Goal: Find specific page/section: Find specific page/section

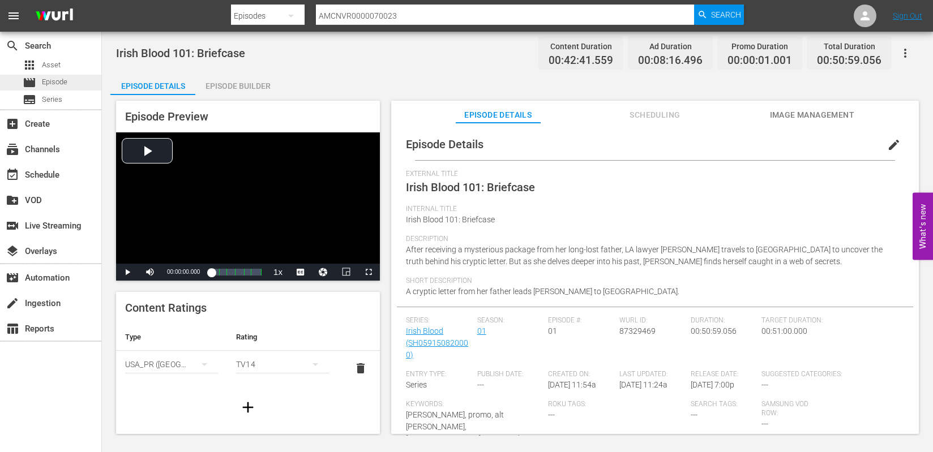
click at [68, 80] on div "movie Episode" at bounding box center [50, 83] width 101 height 16
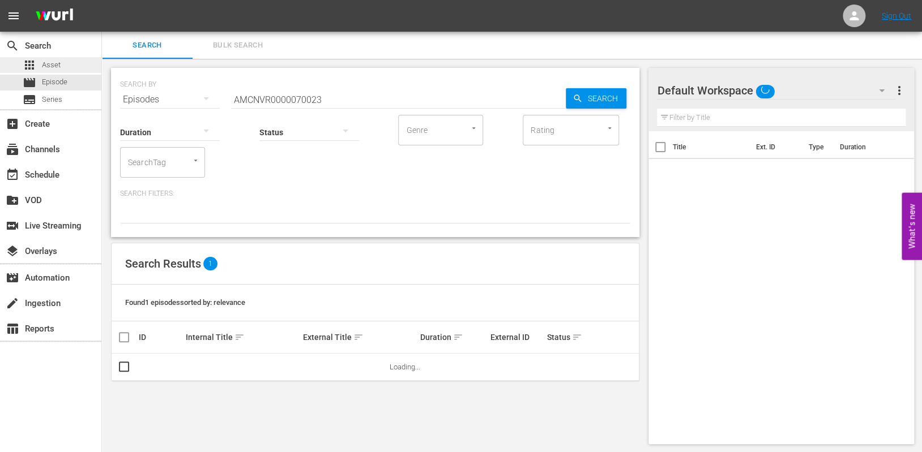
click at [60, 62] on div "apps Asset" at bounding box center [50, 65] width 101 height 16
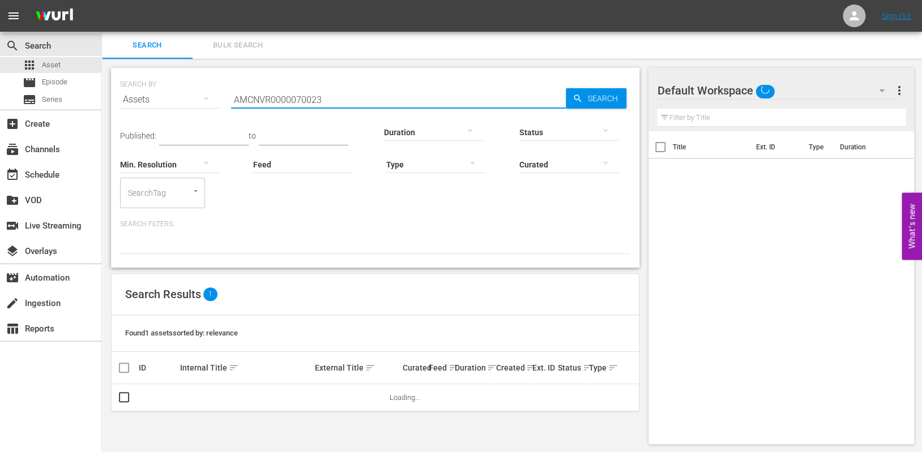
click at [319, 88] on input "AMCNVR0000070023" at bounding box center [398, 99] width 335 height 27
paste input "56342"
type input "AMCNVR0000056342"
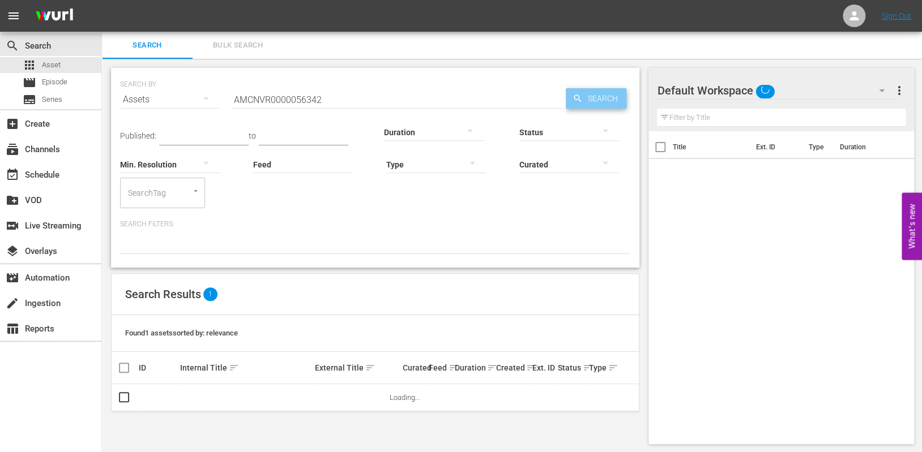
click at [594, 99] on span "Search" at bounding box center [605, 98] width 44 height 20
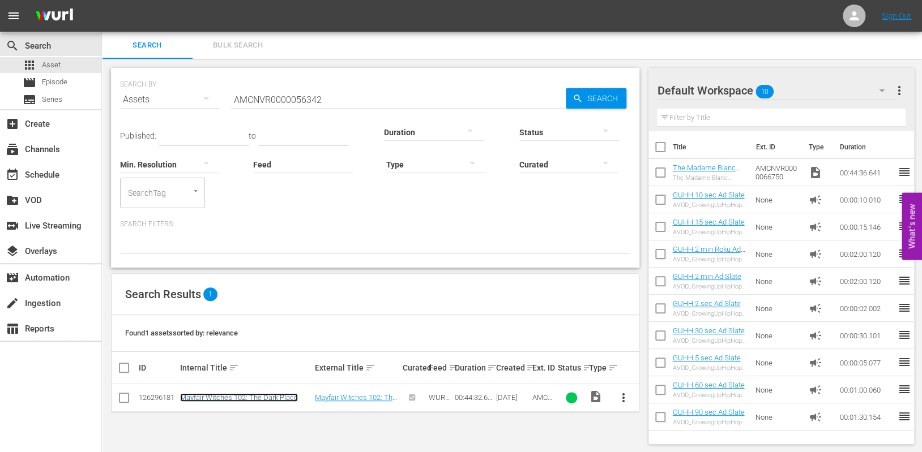
click at [226, 397] on link "Mayfair Witches 102: The Dark Place" at bounding box center [239, 398] width 118 height 8
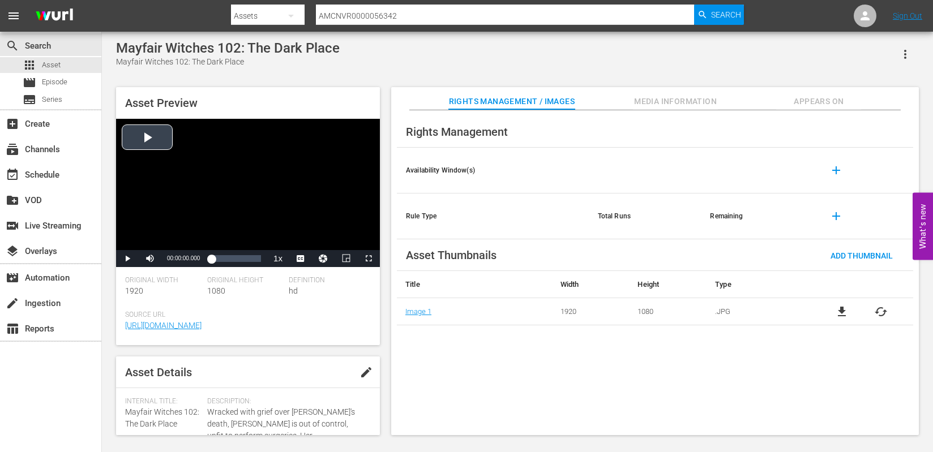
click at [136, 143] on div "Video Player" at bounding box center [248, 184] width 264 height 131
click at [127, 259] on span "Video Player" at bounding box center [127, 259] width 0 height 0
